Goal: Task Accomplishment & Management: Manage account settings

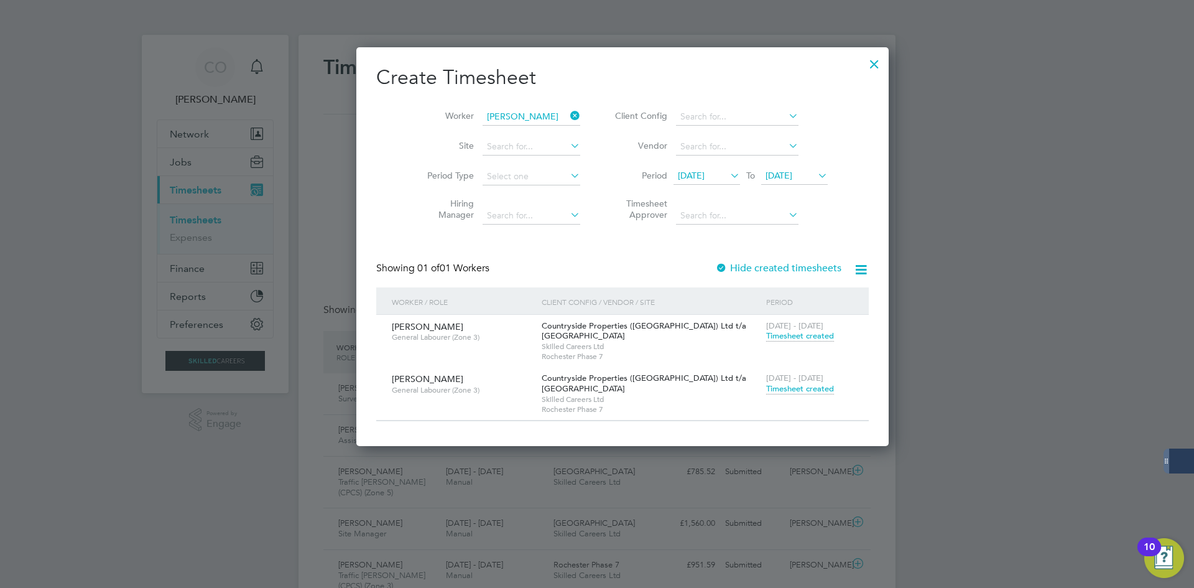
click at [766, 390] on span "Timesheet created" at bounding box center [800, 388] width 68 height 11
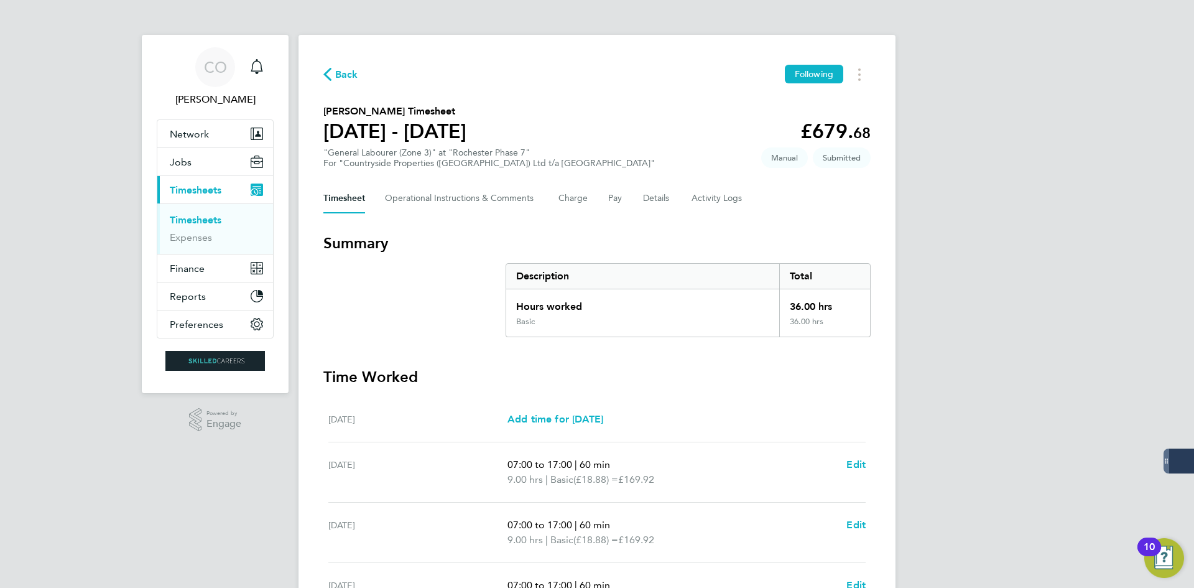
click at [352, 79] on span "Back" at bounding box center [346, 74] width 23 height 15
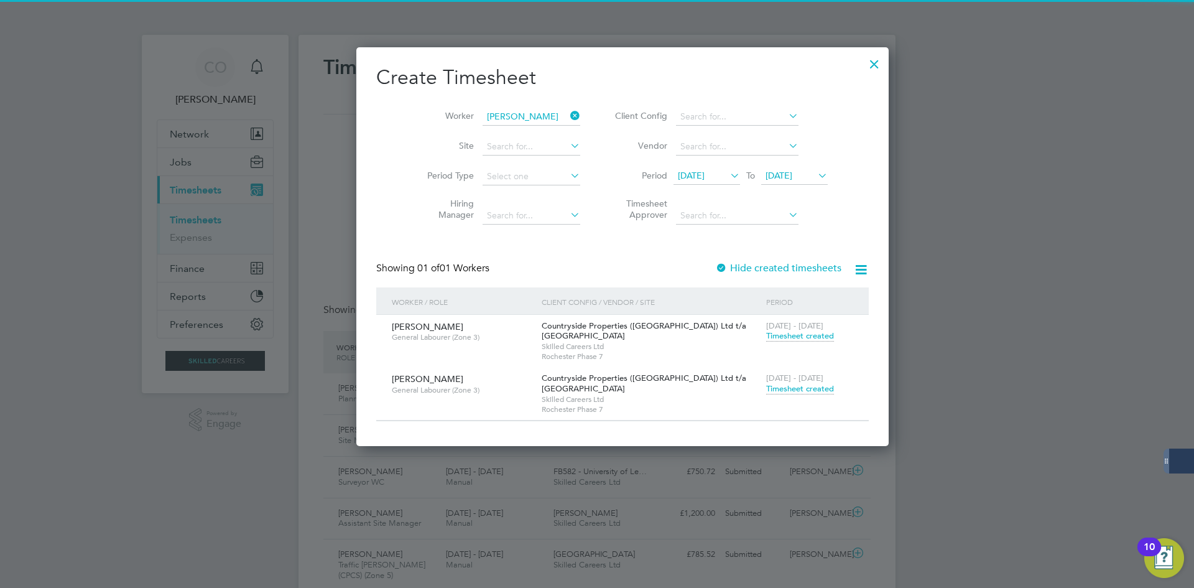
click at [568, 111] on icon at bounding box center [568, 115] width 0 height 17
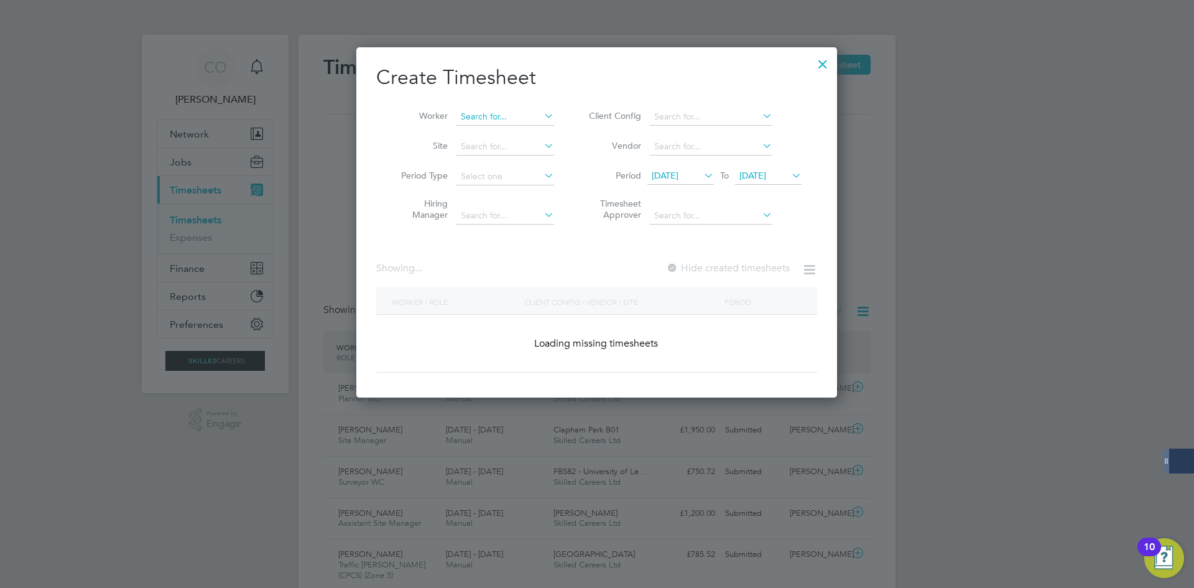
click at [529, 112] on input at bounding box center [506, 116] width 98 height 17
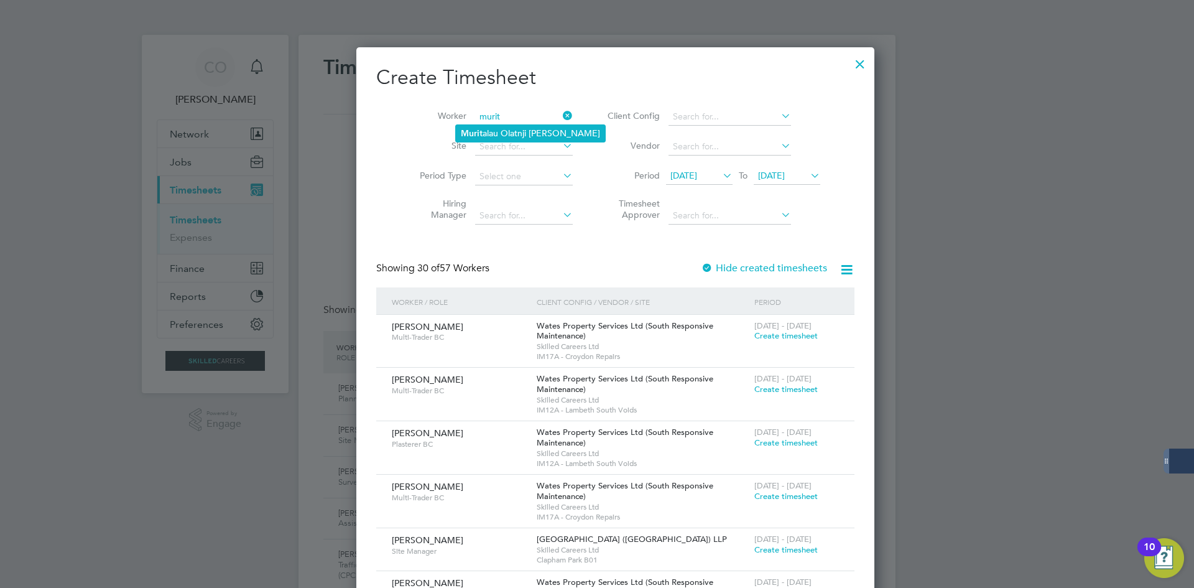
click at [580, 131] on li "Murit alau Olatnji [PERSON_NAME]" at bounding box center [530, 133] width 149 height 17
type input "Muritalau Olatnji [PERSON_NAME]"
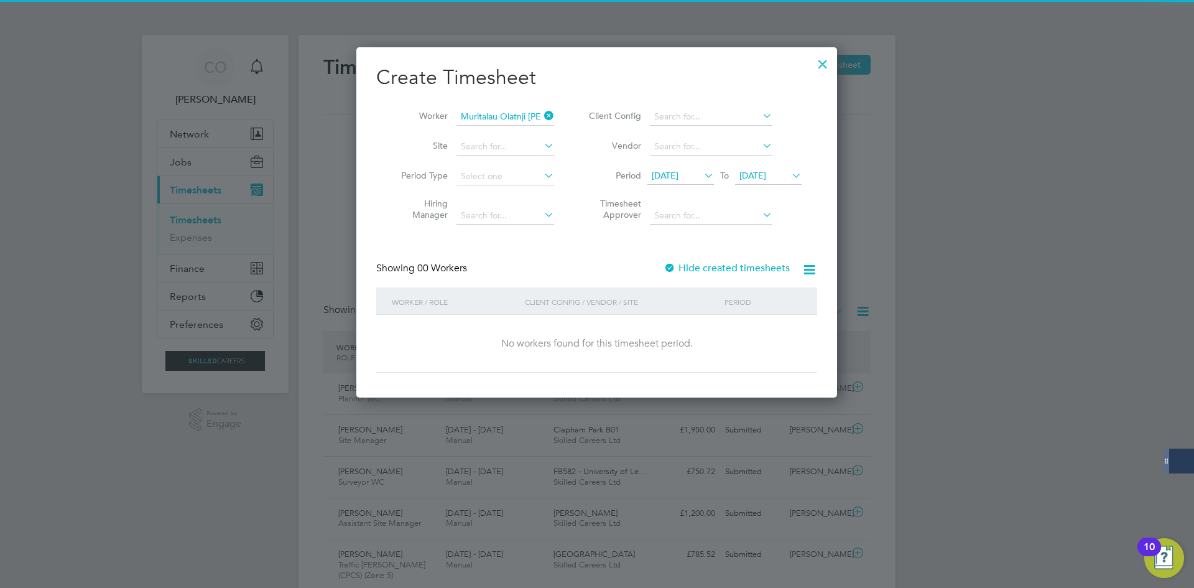
click at [684, 272] on label "Hide created timesheets" at bounding box center [727, 268] width 126 height 12
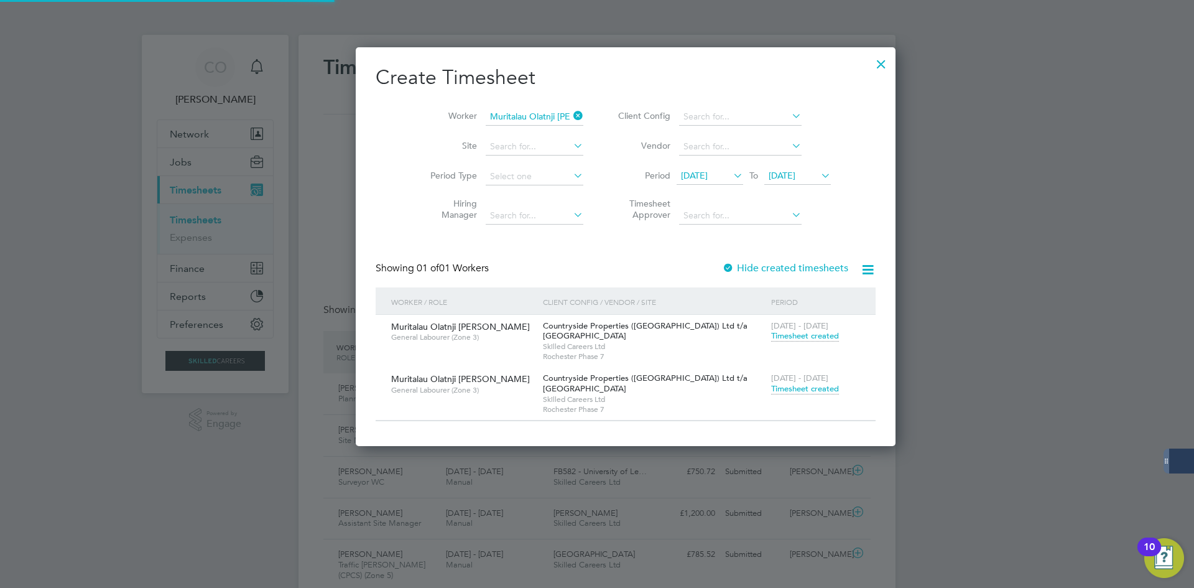
click at [771, 389] on span "Timesheet created" at bounding box center [805, 388] width 68 height 11
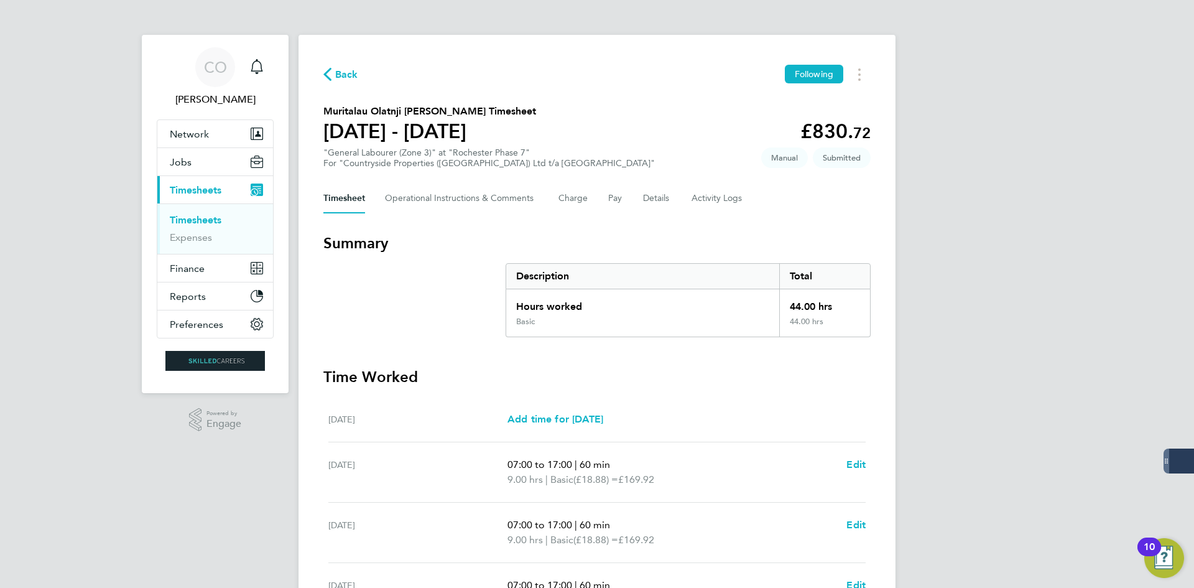
click at [343, 75] on span "Back" at bounding box center [346, 74] width 23 height 15
